Goal: Transaction & Acquisition: Download file/media

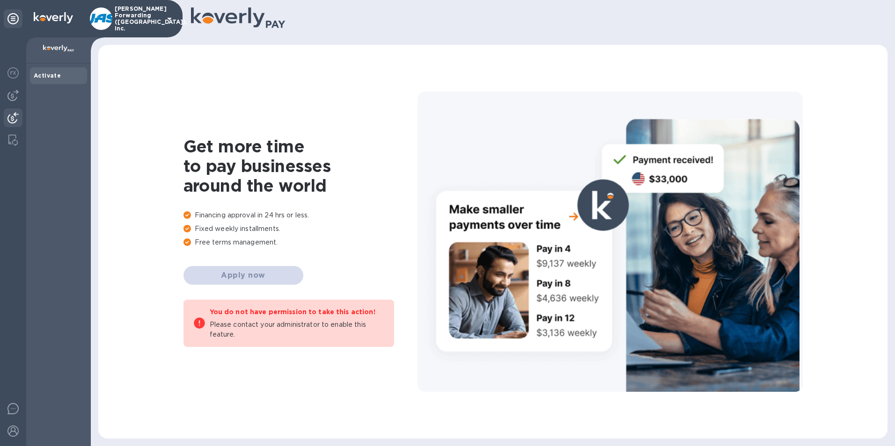
click at [11, 116] on img at bounding box center [12, 117] width 11 height 11
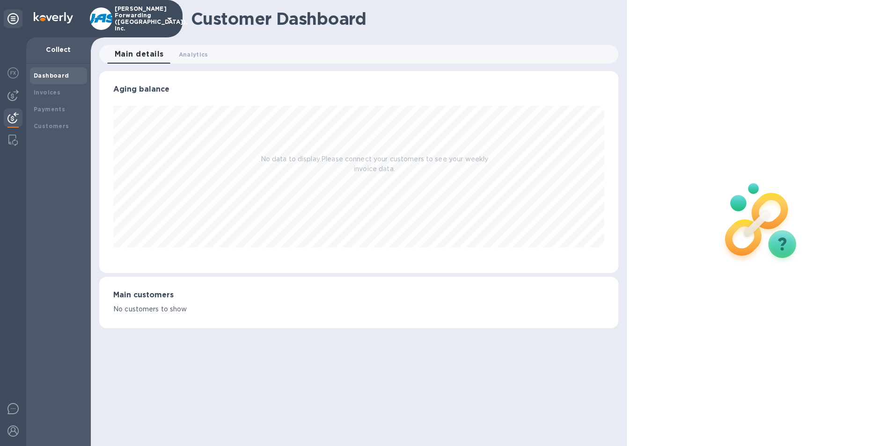
scroll to position [202, 519]
click at [52, 111] on b "Payments" at bounding box center [49, 109] width 31 height 7
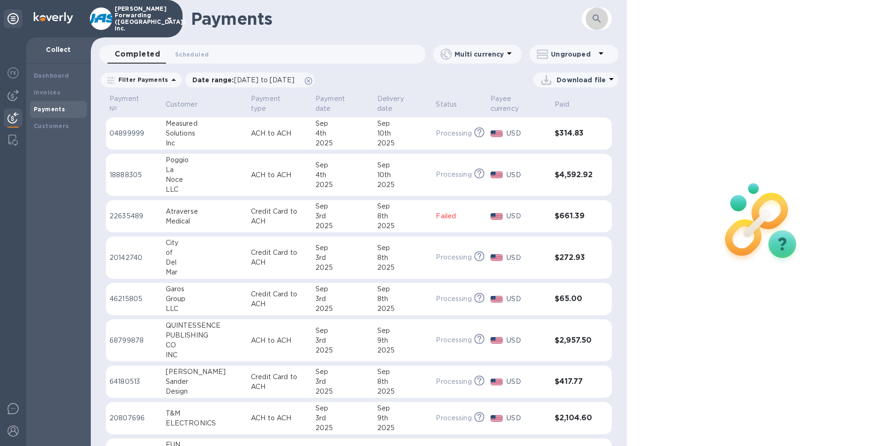
click at [592, 15] on icon "button" at bounding box center [596, 18] width 11 height 11
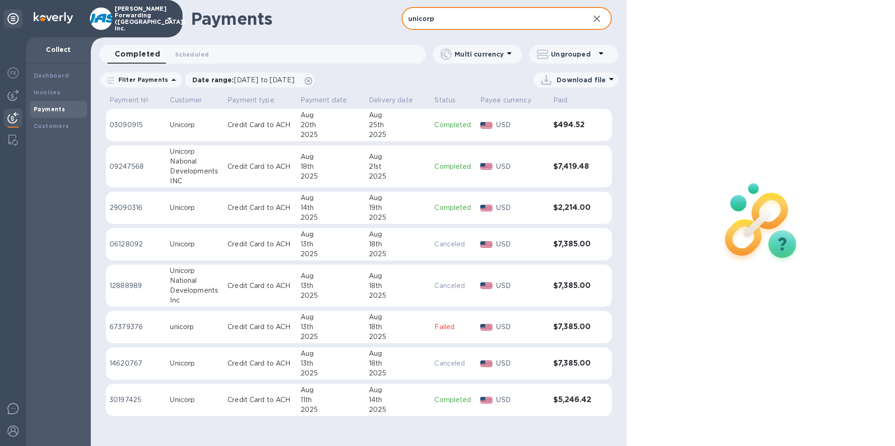
type input "unicorp"
click at [607, 78] on icon at bounding box center [611, 78] width 11 height 11
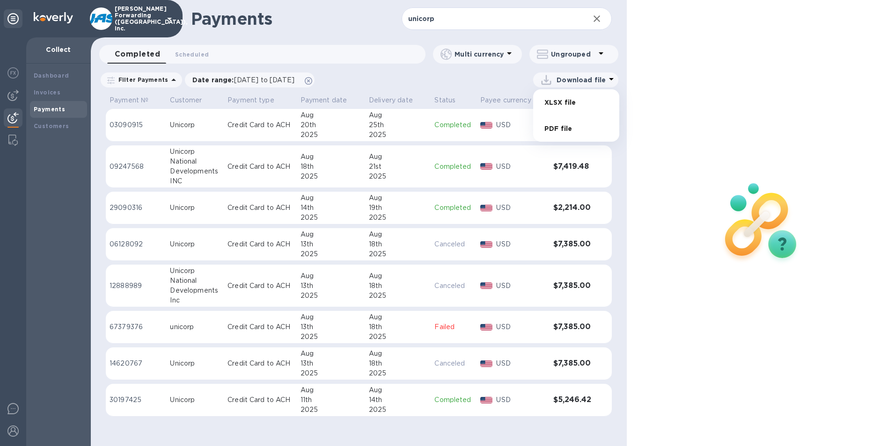
click at [559, 126] on li "PDF file" at bounding box center [576, 129] width 64 height 26
click at [582, 81] on p "Download file" at bounding box center [580, 79] width 49 height 9
click at [558, 102] on li "XLSX file" at bounding box center [576, 102] width 64 height 26
drag, startPoint x: 643, startPoint y: 61, endPoint x: 562, endPoint y: 10, distance: 95.7
click at [643, 61] on div at bounding box center [761, 223] width 268 height 446
